Goal: Navigation & Orientation: Go to known website

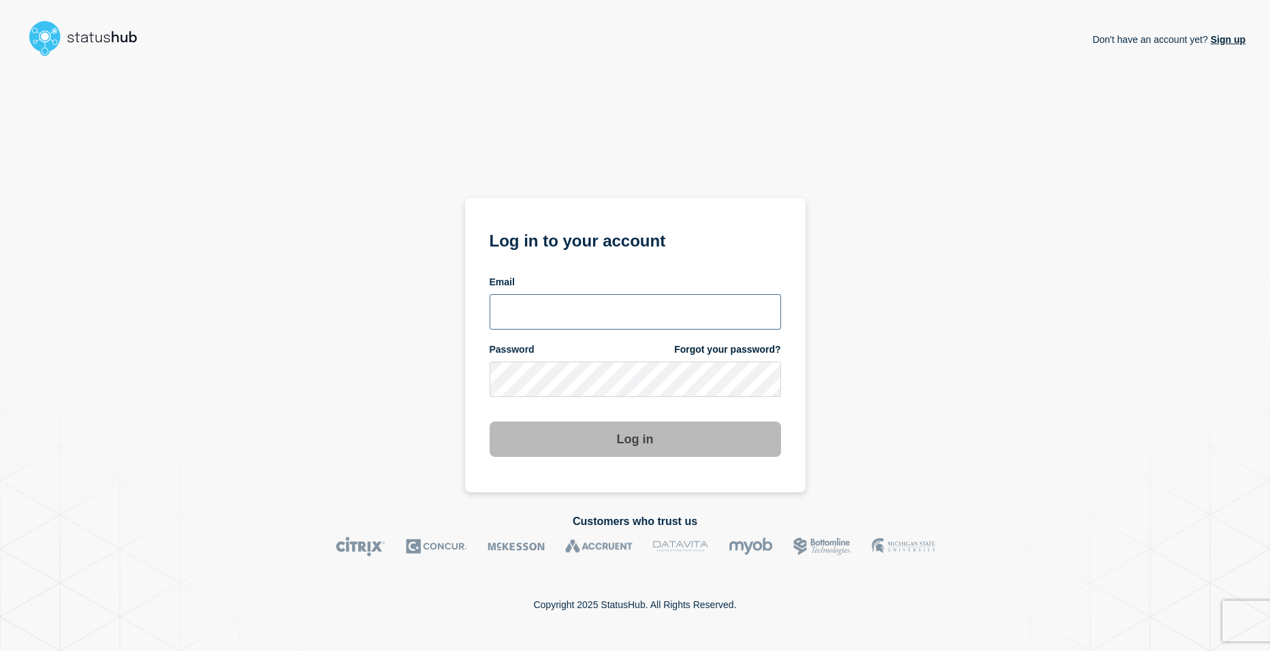
type input "[EMAIL_ADDRESS][DOMAIN_NAME]"
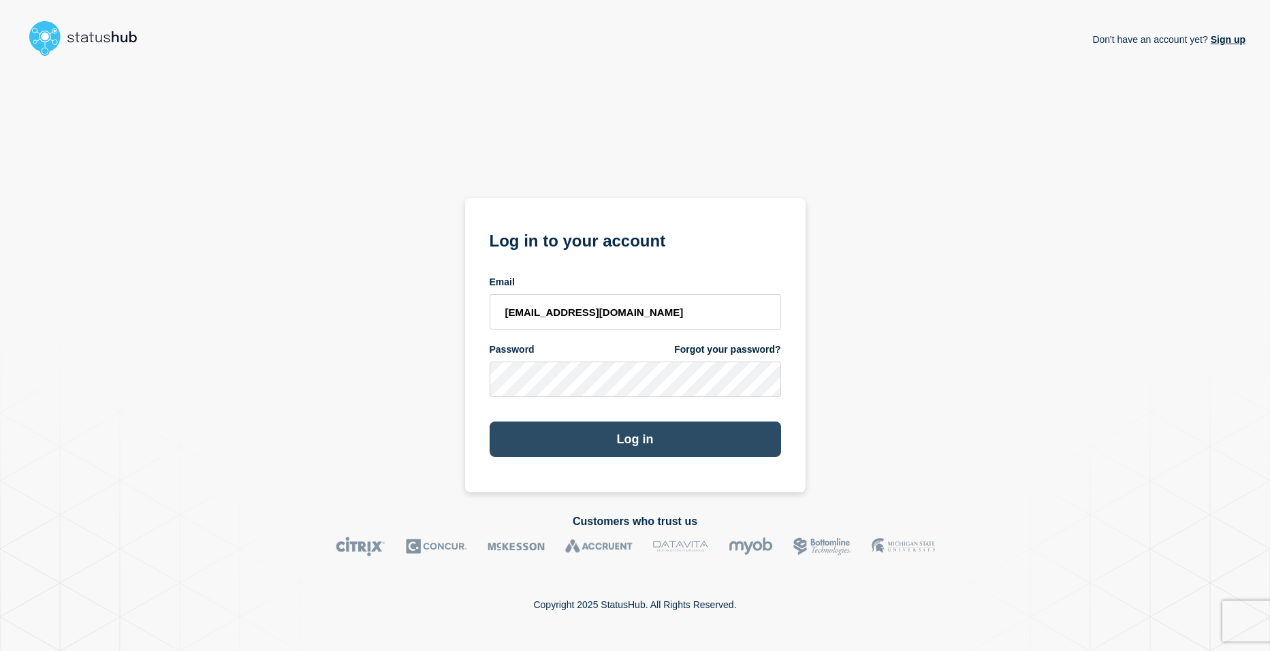
click at [611, 454] on button "Log in" at bounding box center [634, 438] width 291 height 35
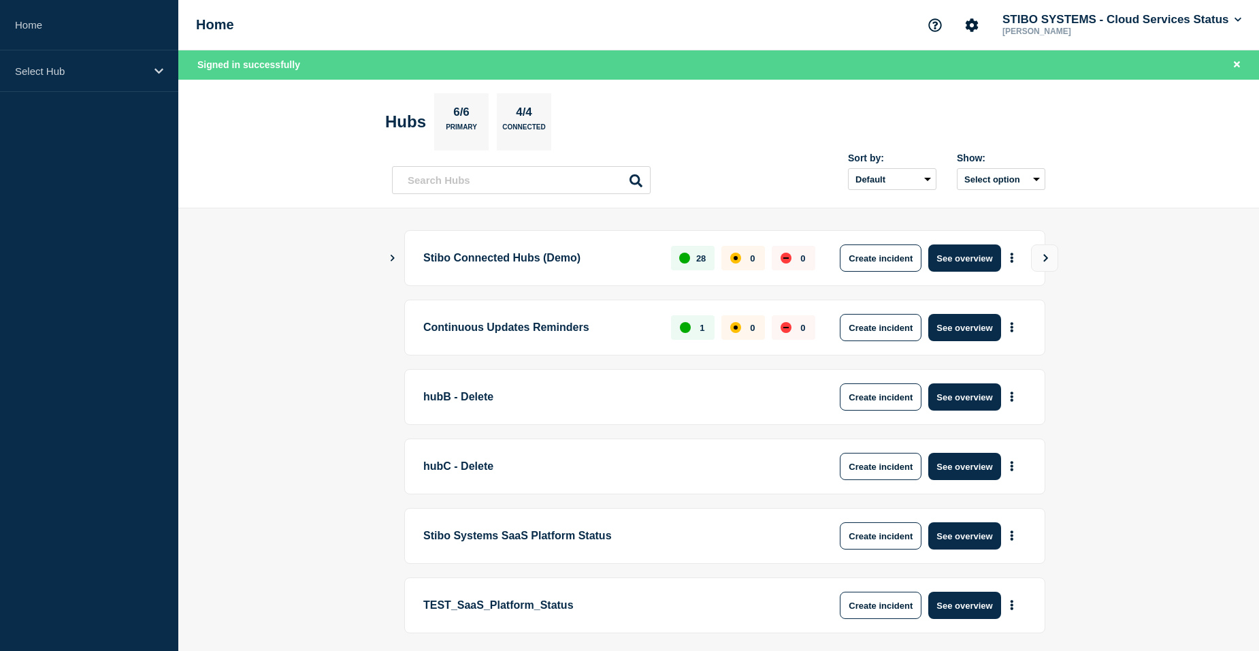
click at [697, 118] on section "Hubs 6/6 Primary 4/4 Connected" at bounding box center [718, 121] width 667 height 57
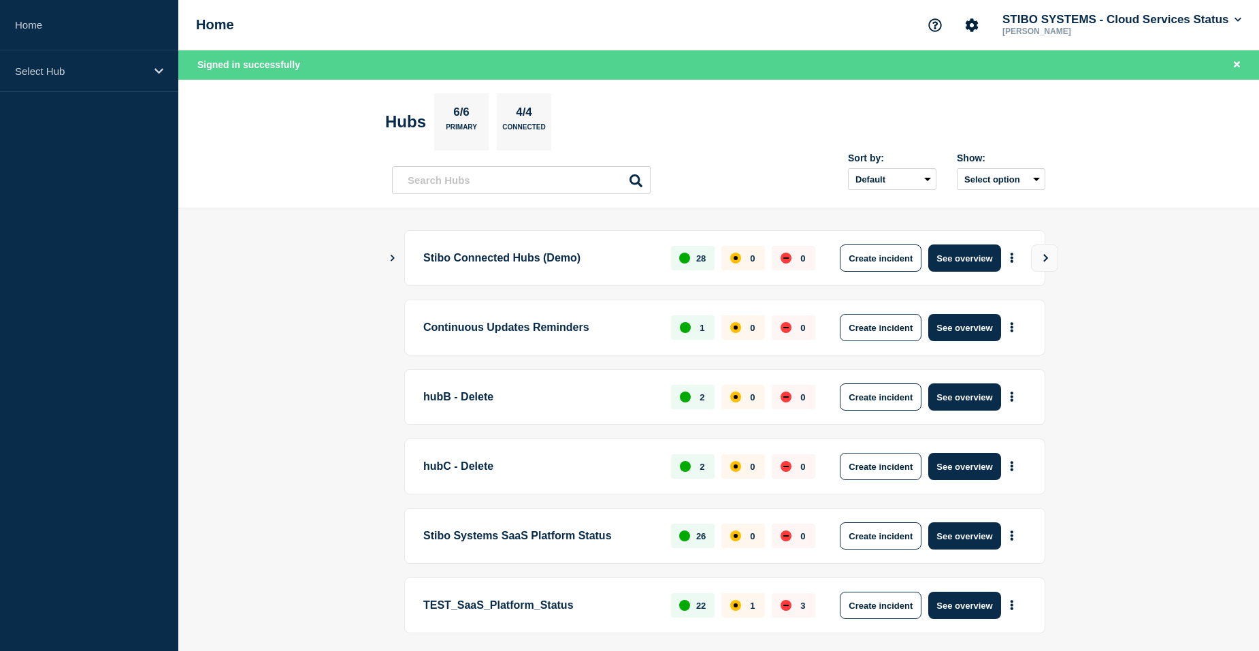
click at [387, 258] on main "Stibo Connected Hubs (Demo) 28 0 0 Create incident See overview Continuous Upda…" at bounding box center [718, 454] width 1081 height 492
click at [390, 258] on icon "Show Connected Hubs" at bounding box center [392, 257] width 9 height 7
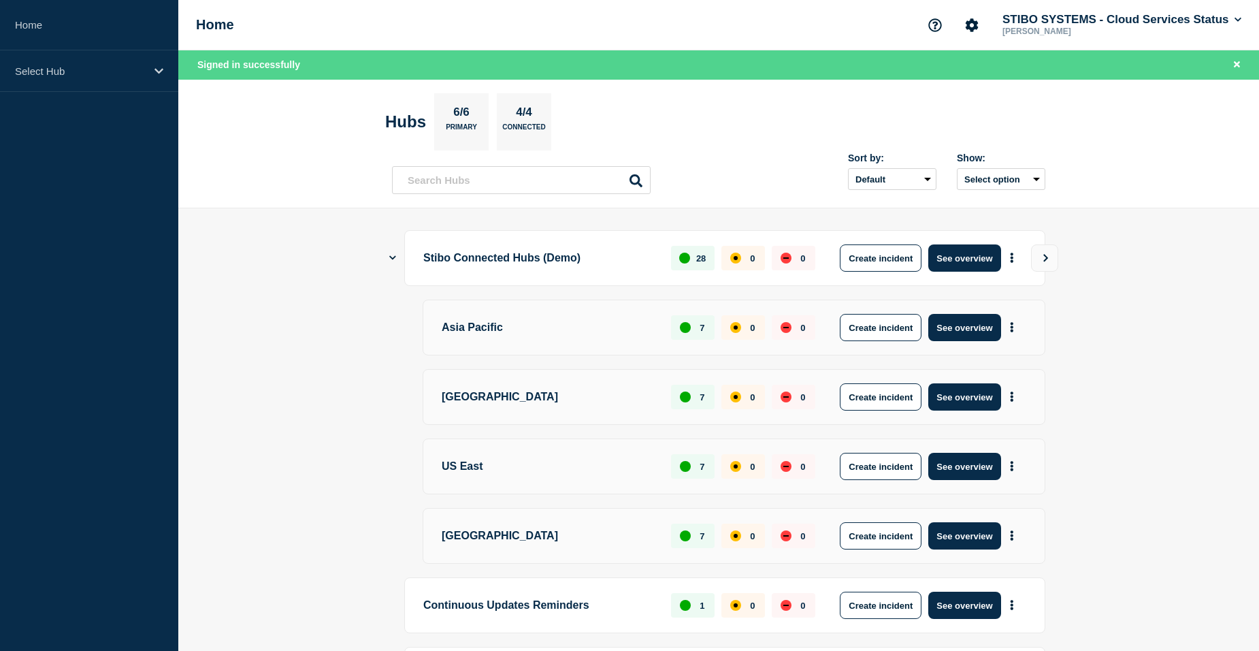
click at [390, 258] on icon "Show Connected Hubs" at bounding box center [392, 257] width 7 height 9
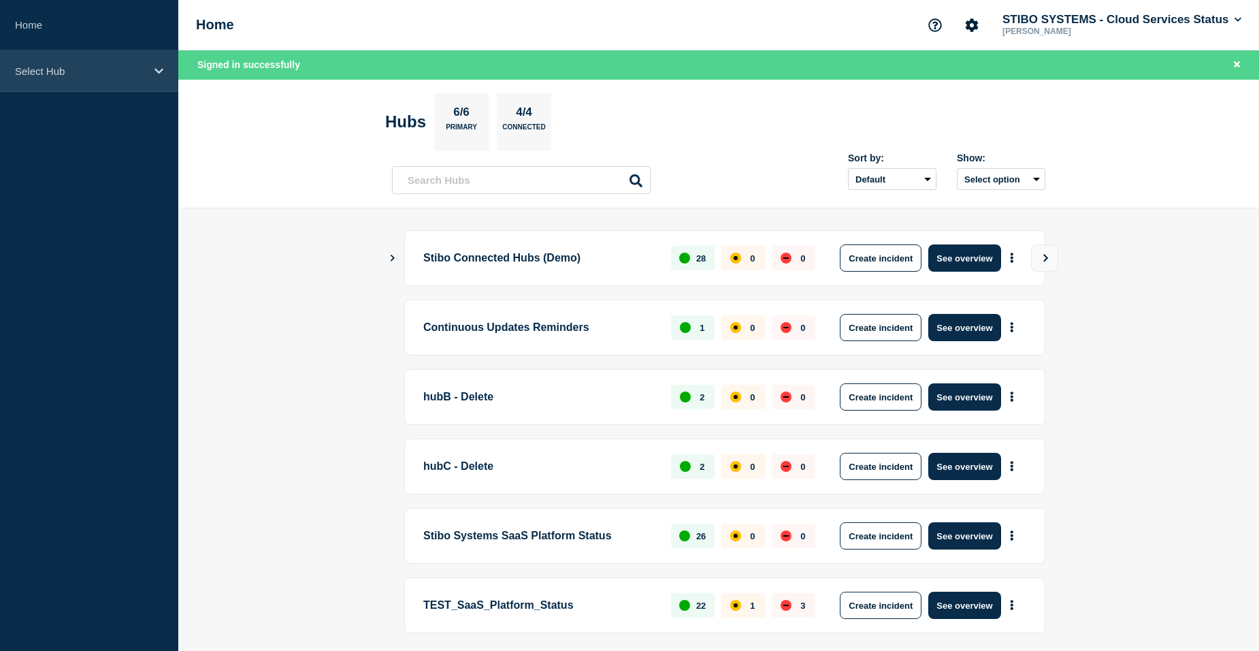
click at [149, 76] on div "Select Hub" at bounding box center [89, 71] width 178 height 42
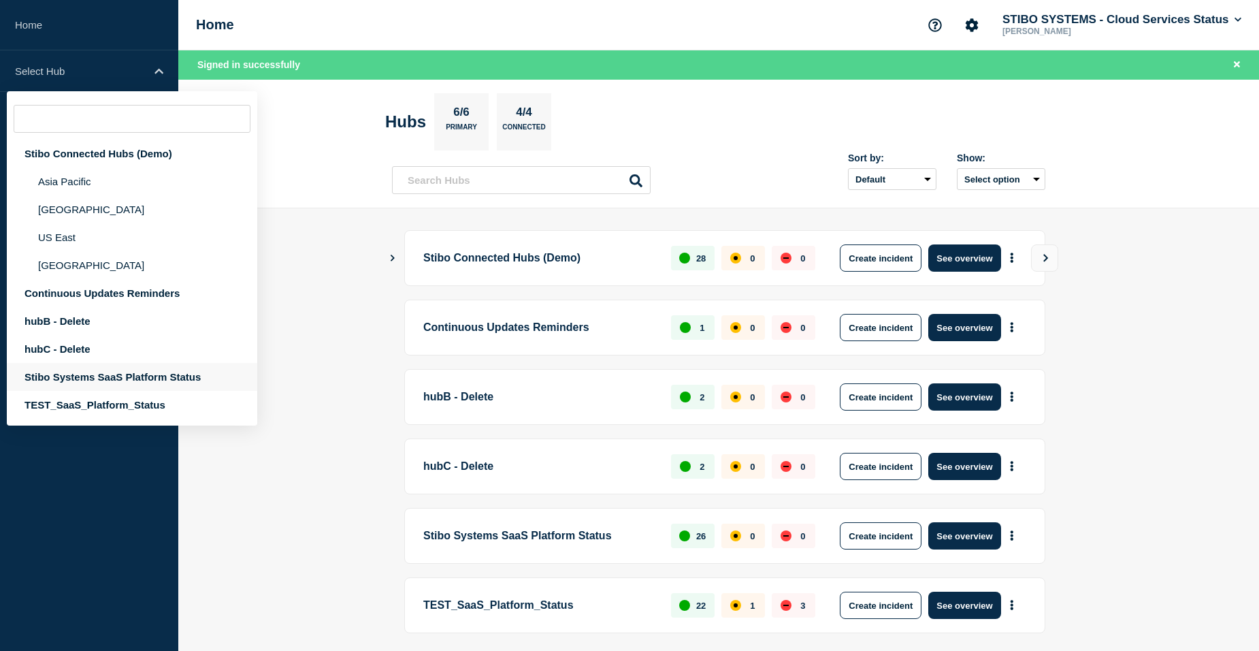
click at [76, 369] on div "Stibo Systems SaaS Platform Status" at bounding box center [132, 377] width 251 height 28
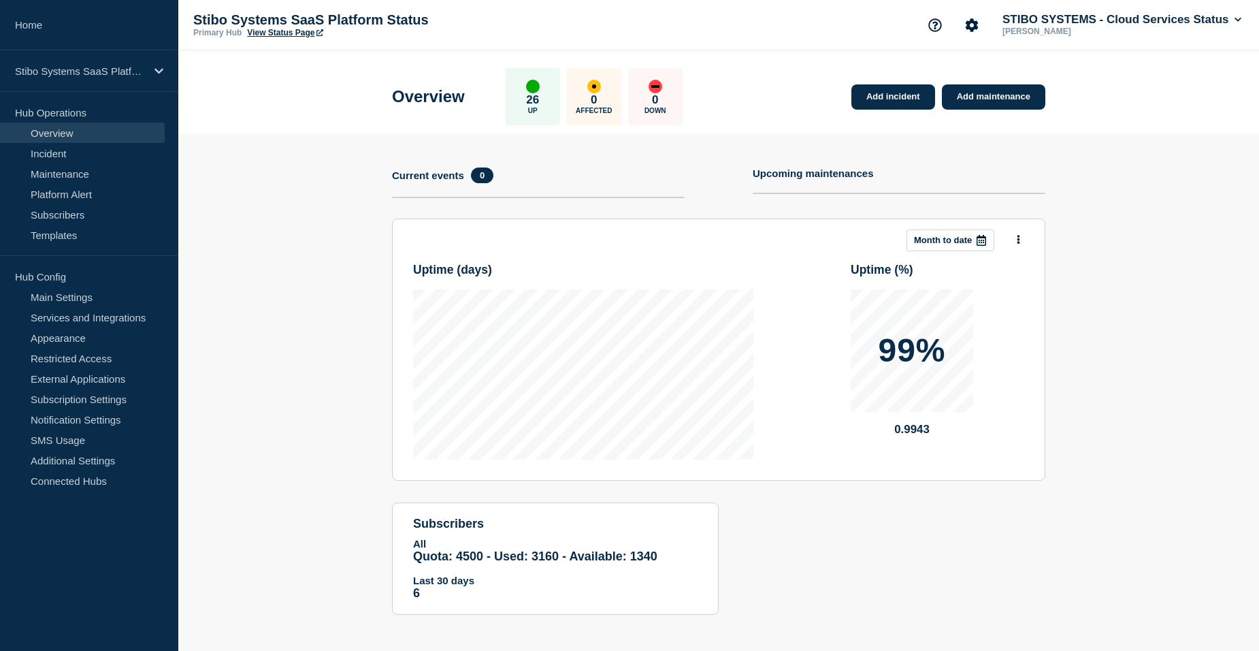
click at [275, 31] on link "View Status Page" at bounding box center [285, 33] width 76 height 10
